Goal: Navigation & Orientation: Find specific page/section

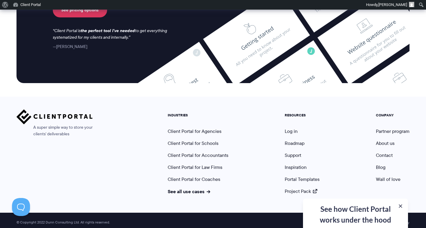
scroll to position [2533, 0]
click at [201, 188] on link "See all use cases" at bounding box center [189, 191] width 43 height 7
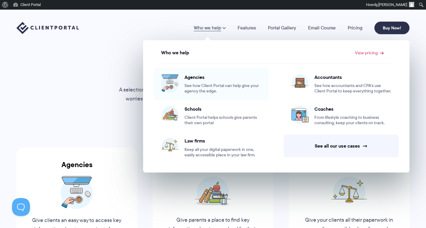
click at [194, 77] on span "Agencies" at bounding box center [222, 77] width 77 height 6
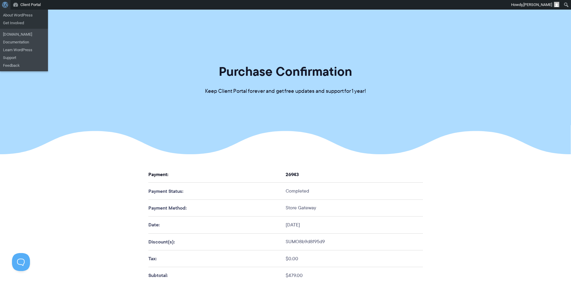
click at [2, 4] on span "Toolbar" at bounding box center [4, 4] width 4 height 8
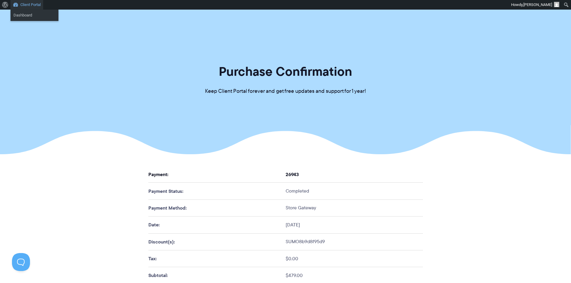
click at [17, 5] on link "Client Portal" at bounding box center [26, 5] width 33 height 10
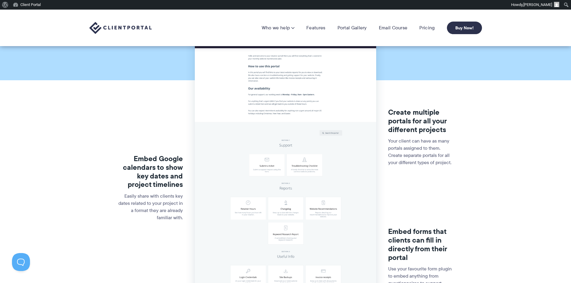
scroll to position [90, 0]
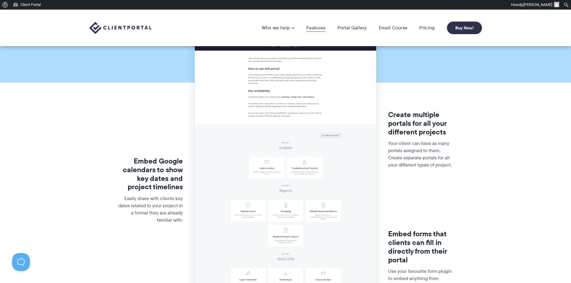
click at [319, 29] on link "Features" at bounding box center [315, 28] width 19 height 6
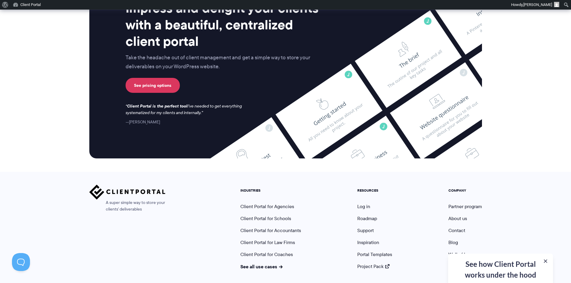
scroll to position [1578, 0]
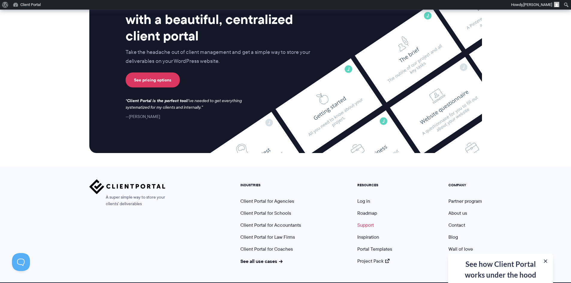
click at [370, 222] on link "Support" at bounding box center [365, 225] width 16 height 7
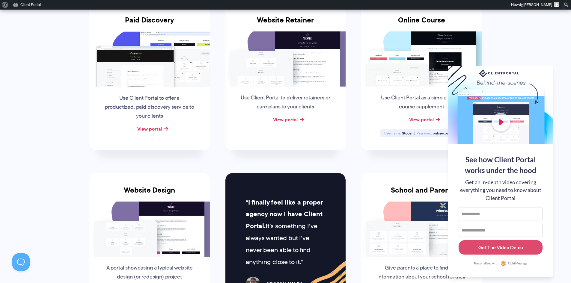
scroll to position [150, 0]
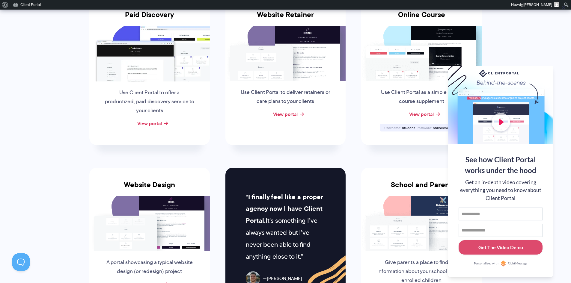
click at [367, 150] on li "Online Course Use Client Portal as a simple online course supplement View porta…" at bounding box center [421, 71] width 136 height 170
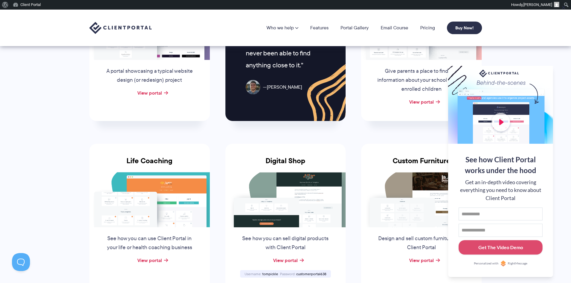
scroll to position [330, 0]
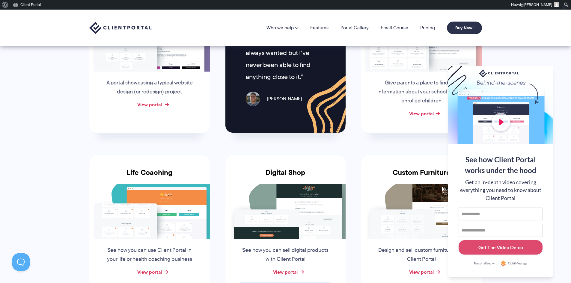
click at [148, 105] on link "View portal" at bounding box center [149, 104] width 25 height 7
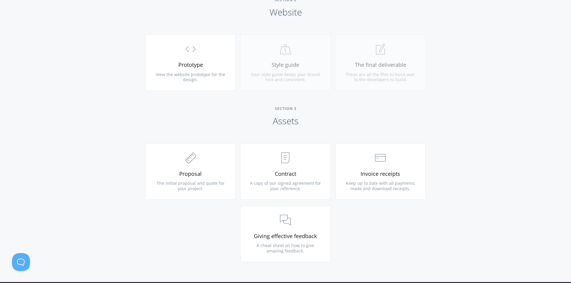
scroll to position [630, 0]
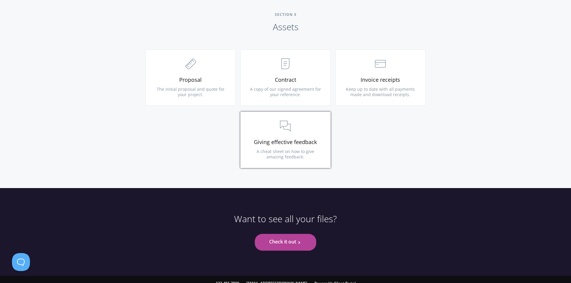
click at [265, 161] on link ".st0{fill:none;stroke:#000000;stroke-width:2;stroke-miterlimit:10;} 3. Communic…" at bounding box center [285, 140] width 90 height 56
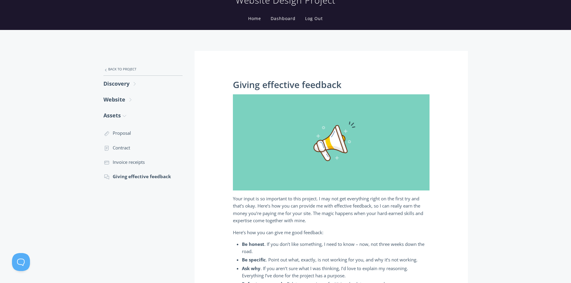
scroll to position [90, 0]
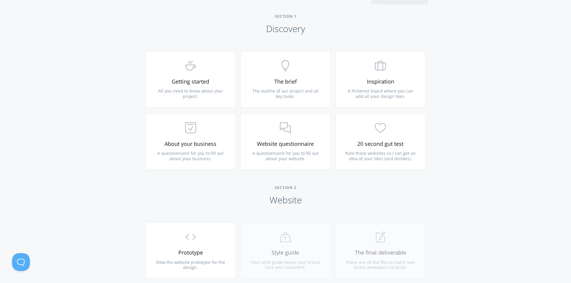
scroll to position [330, 0]
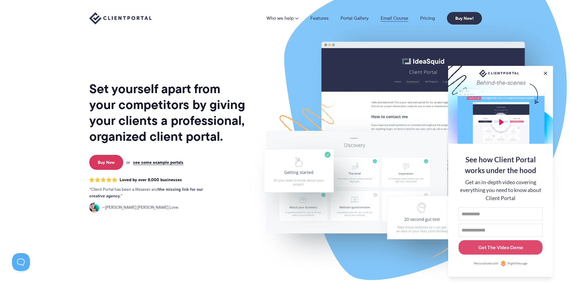
click at [396, 18] on link "Email Course" at bounding box center [395, 18] width 28 height 5
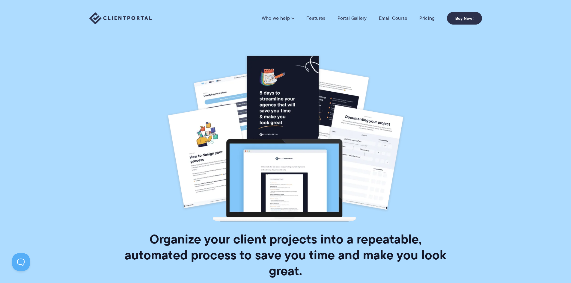
click at [357, 18] on link "Portal Gallery" at bounding box center [352, 18] width 29 height 6
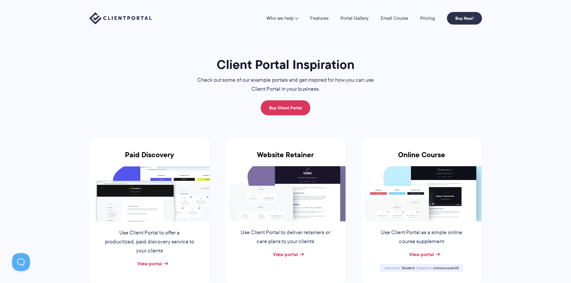
click at [148, 18] on img at bounding box center [120, 18] width 62 height 12
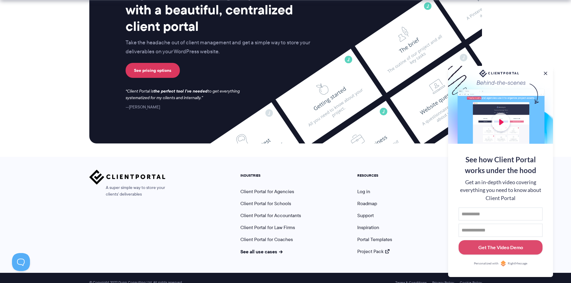
scroll to position [2468, 0]
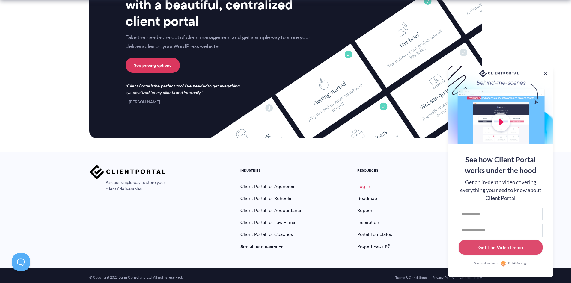
click at [366, 183] on link "Log in" at bounding box center [363, 186] width 13 height 7
